Goal: Task Accomplishment & Management: Manage account settings

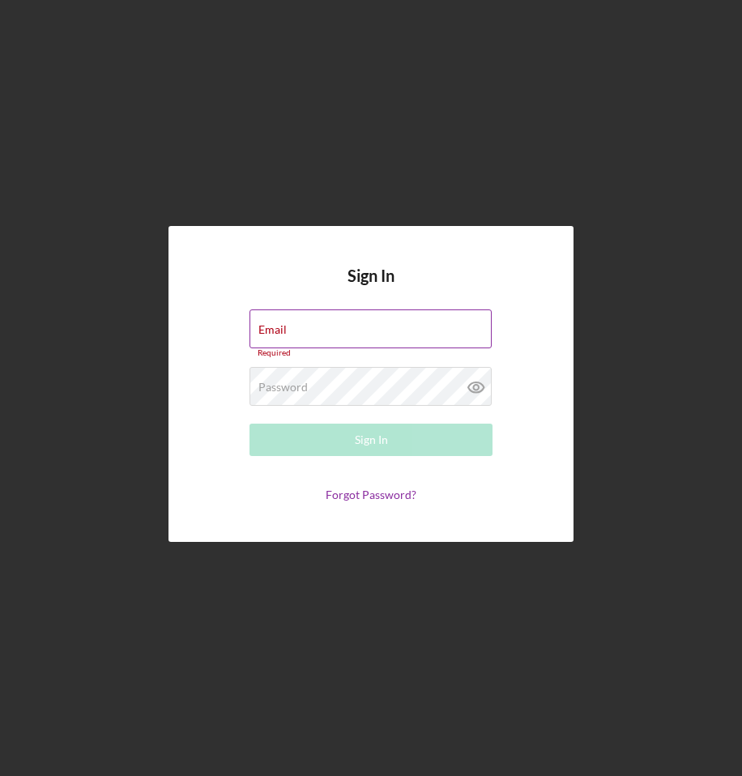
click at [338, 330] on div "Email Required" at bounding box center [370, 333] width 243 height 49
type input "[EMAIL_ADDRESS][DOMAIN_NAME]"
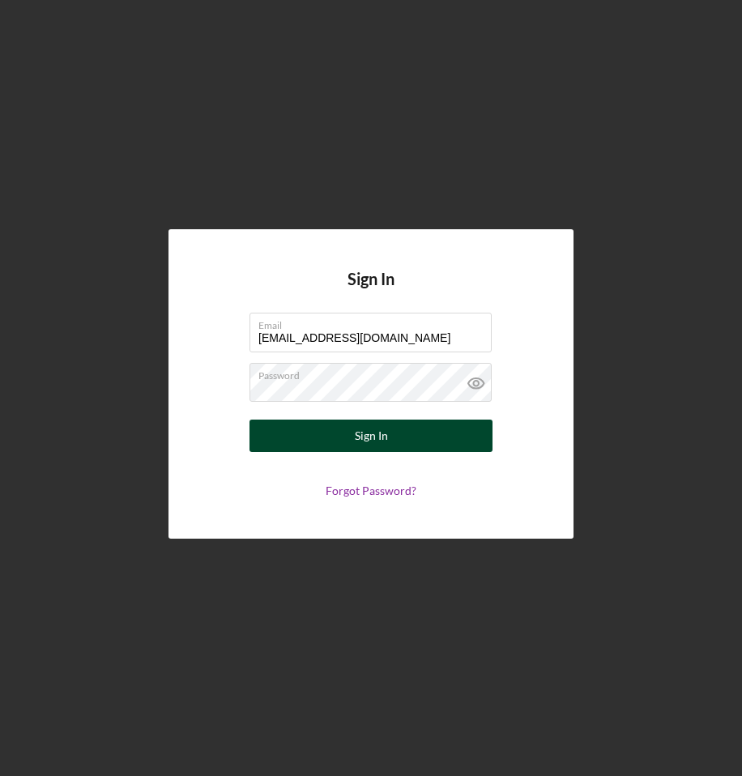
click at [376, 444] on div "Sign In" at bounding box center [371, 435] width 33 height 32
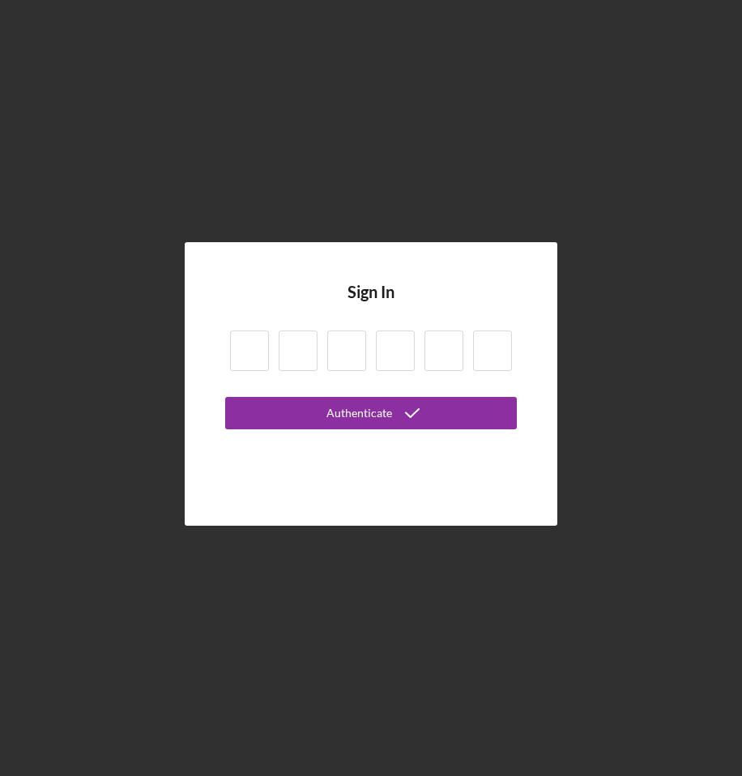
click at [656, 219] on div "Sign In Authenticate" at bounding box center [370, 384] width 725 height 768
click at [241, 355] on input at bounding box center [249, 350] width 39 height 40
type input "4"
type input "2"
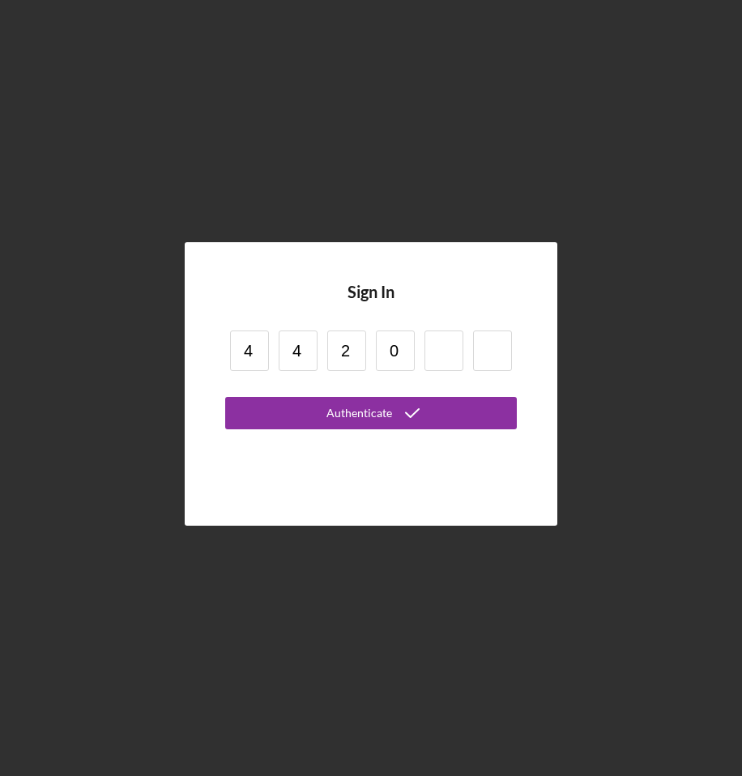
type input "0"
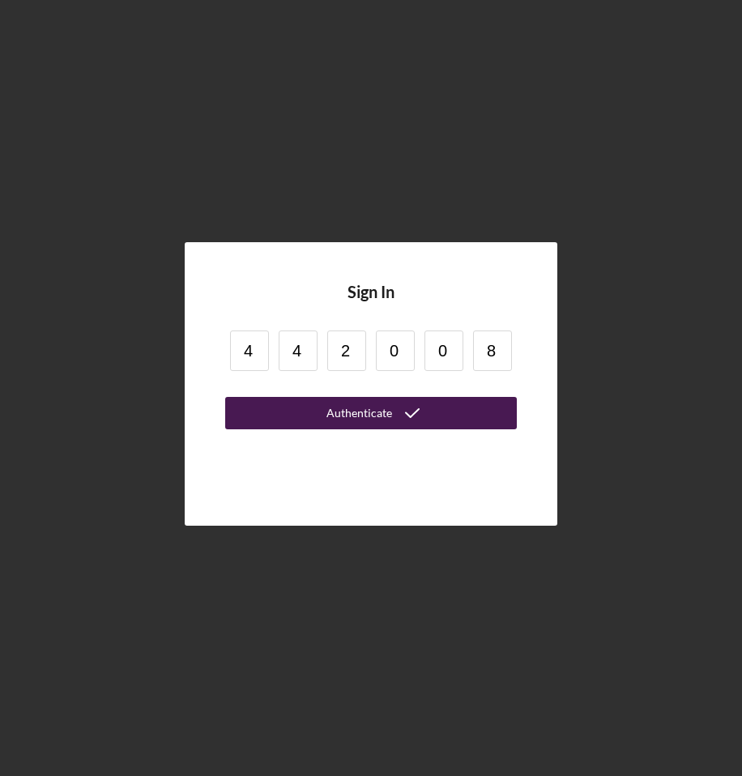
type input "8"
click at [321, 417] on button "Authenticate" at bounding box center [370, 413] width 291 height 32
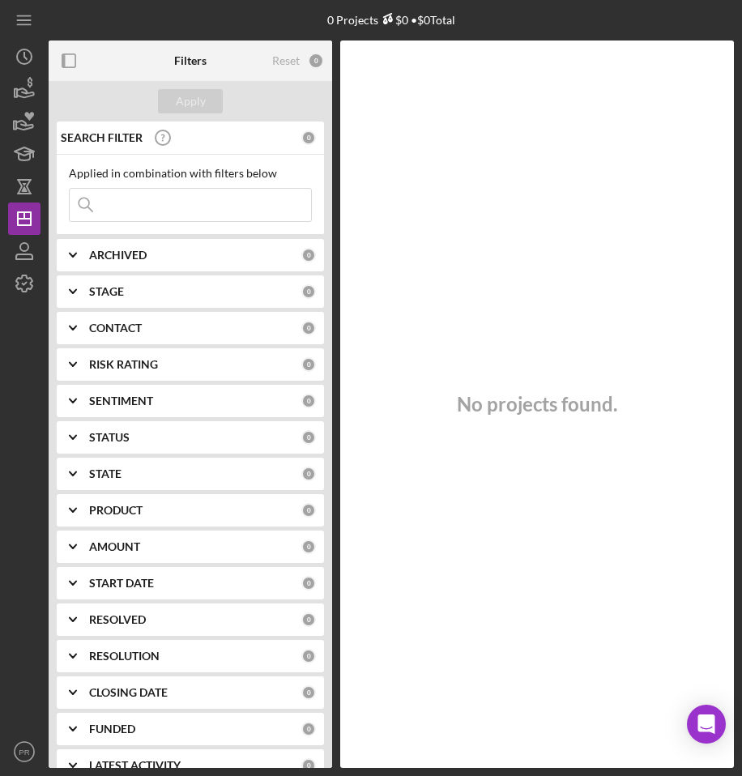
click at [125, 386] on div "SENTIMENT 0" at bounding box center [202, 401] width 227 height 32
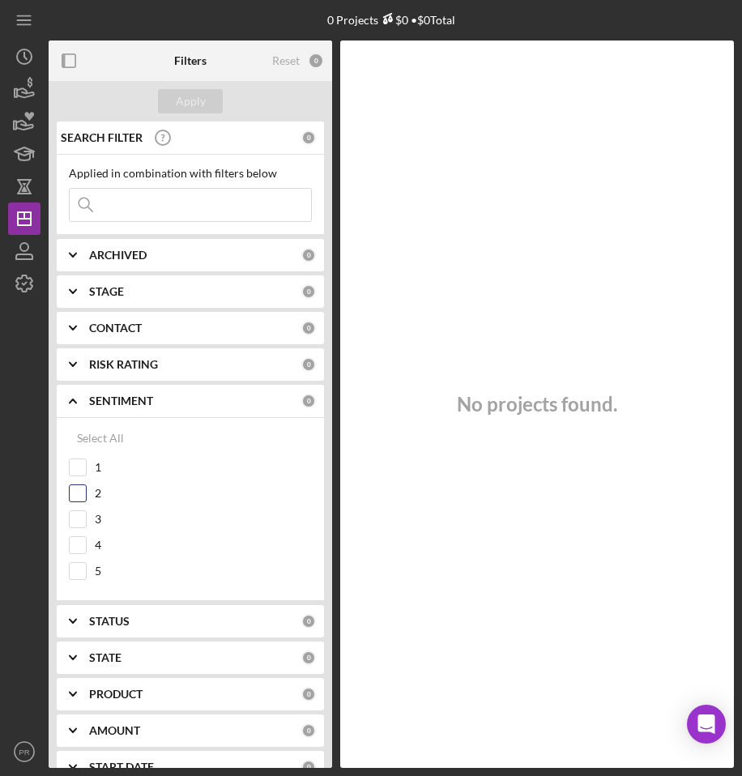
click at [80, 495] on input "2" at bounding box center [78, 493] width 16 height 16
checkbox input "true"
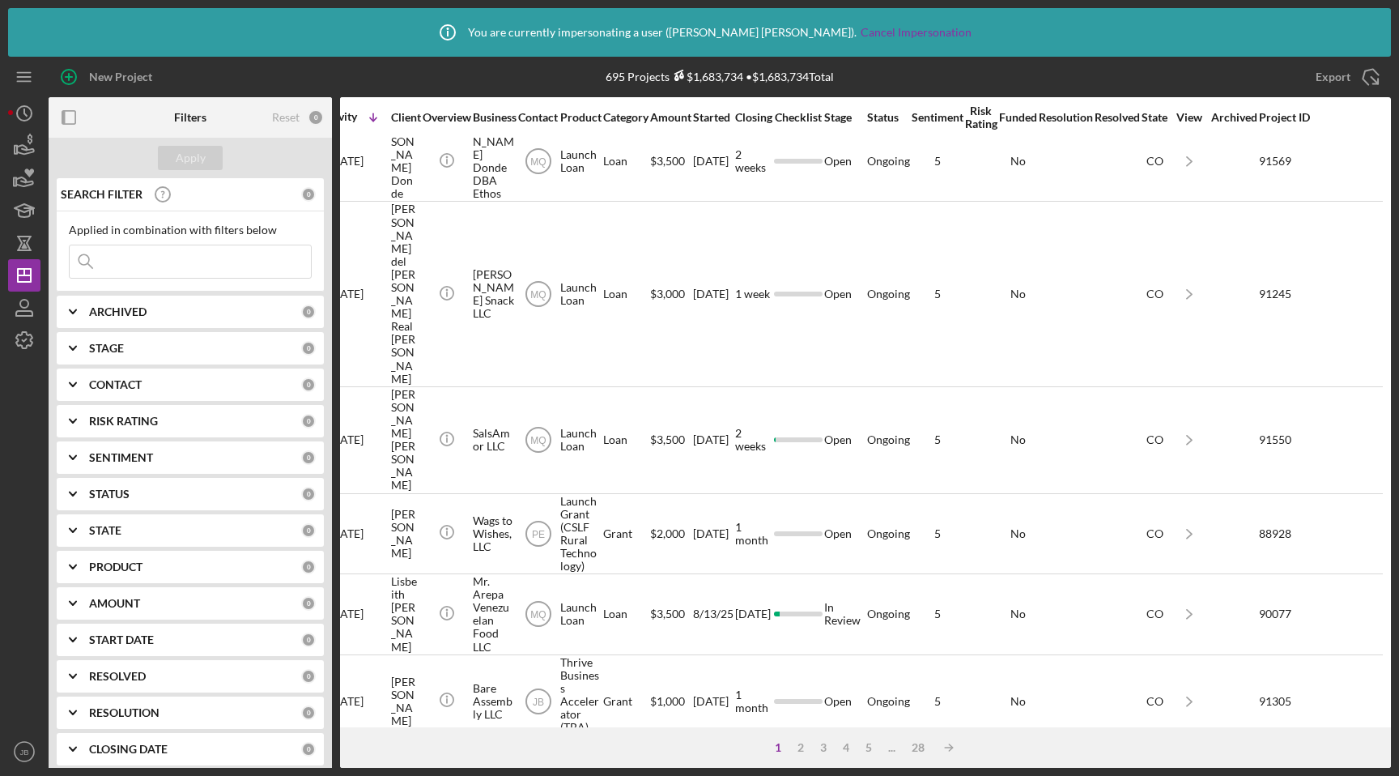
scroll to position [0, 56]
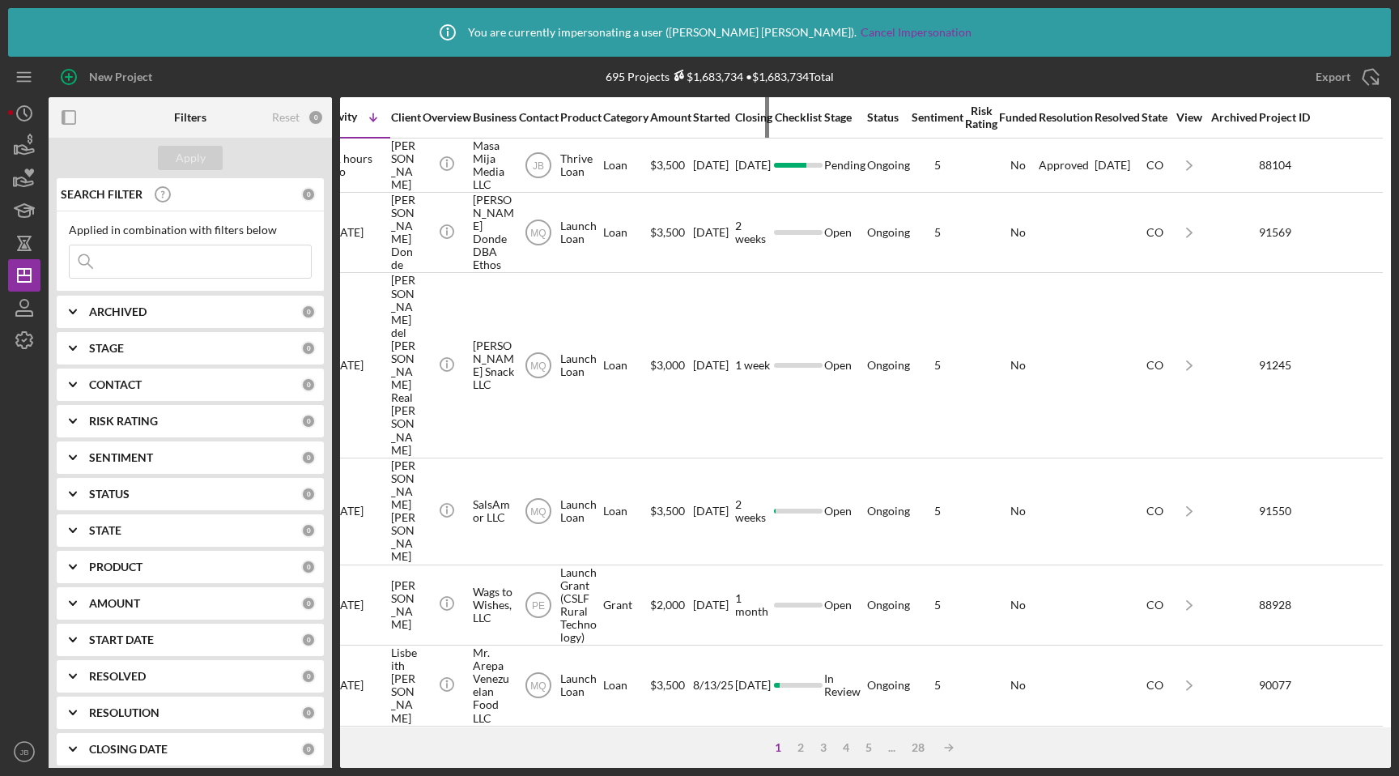
click at [741, 113] on div "Closing" at bounding box center [753, 117] width 37 height 13
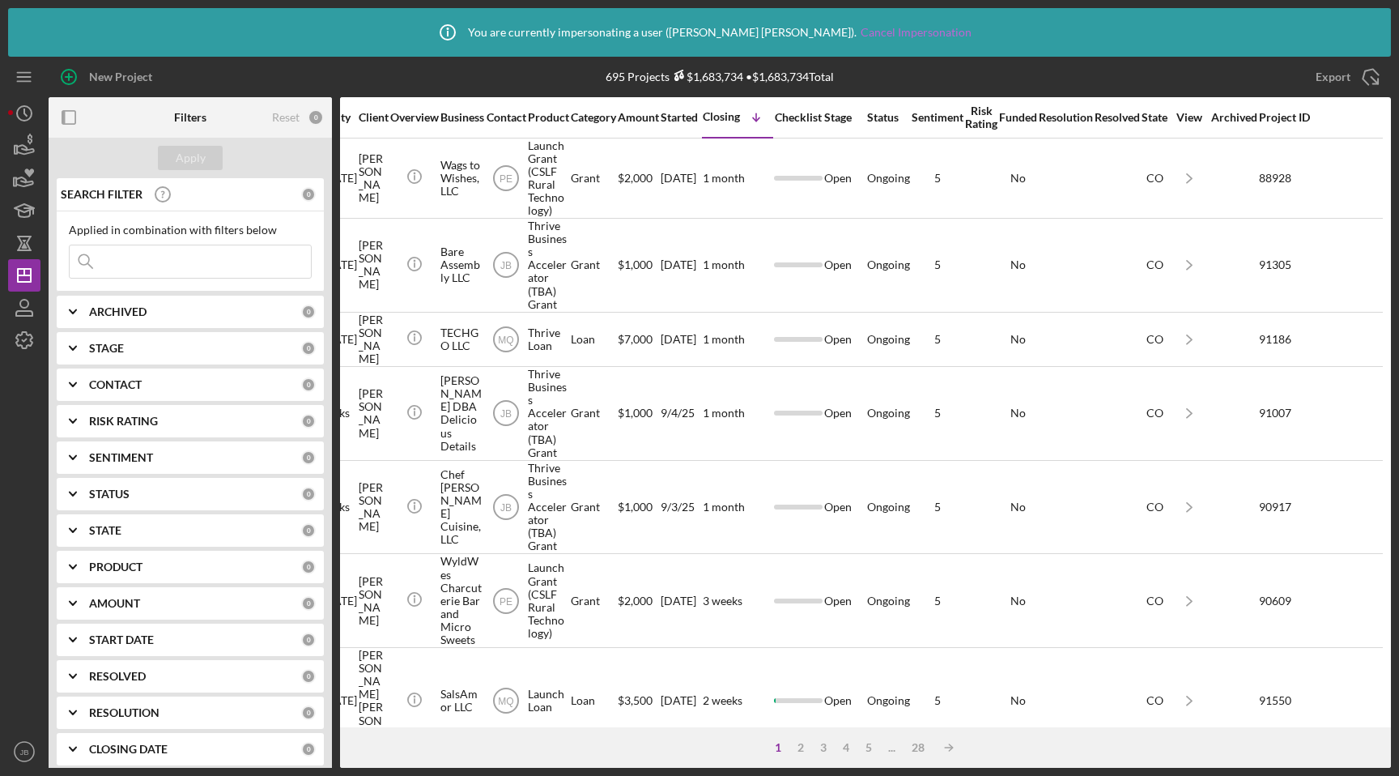
click at [741, 32] on link "Cancel Impersonation" at bounding box center [916, 32] width 111 height 13
